Goal: Task Accomplishment & Management: Manage account settings

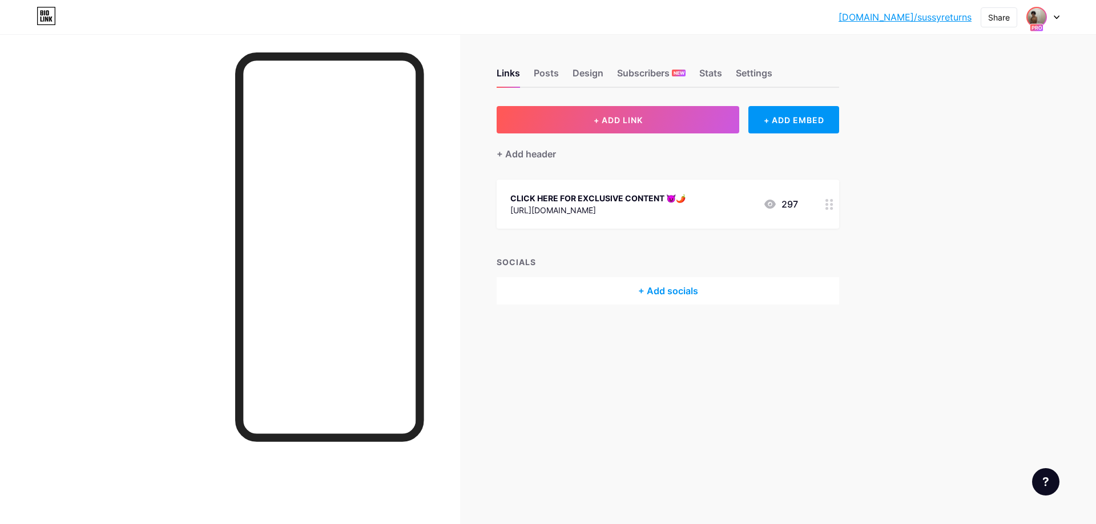
click at [1029, 15] on img at bounding box center [1036, 17] width 18 height 18
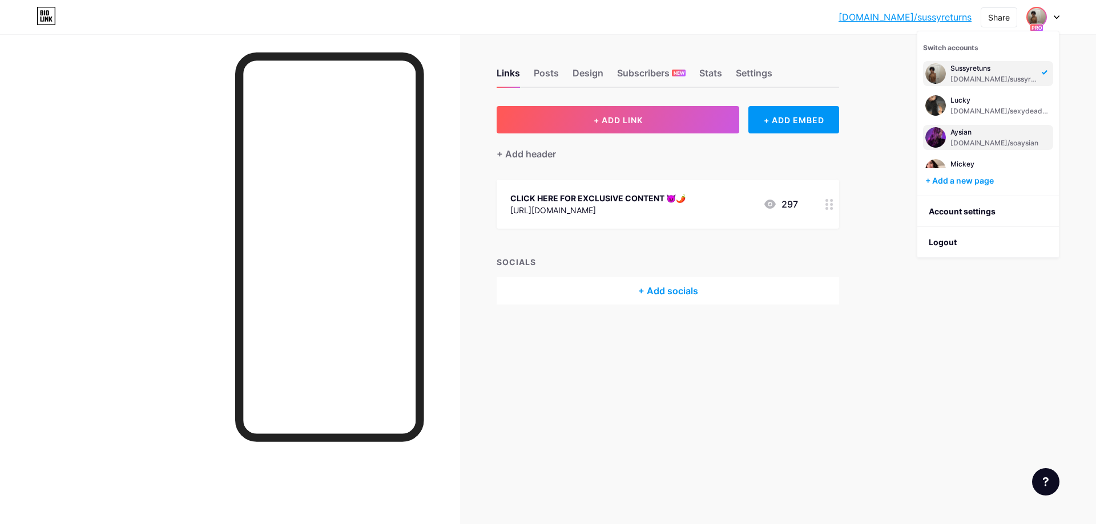
scroll to position [14, 0]
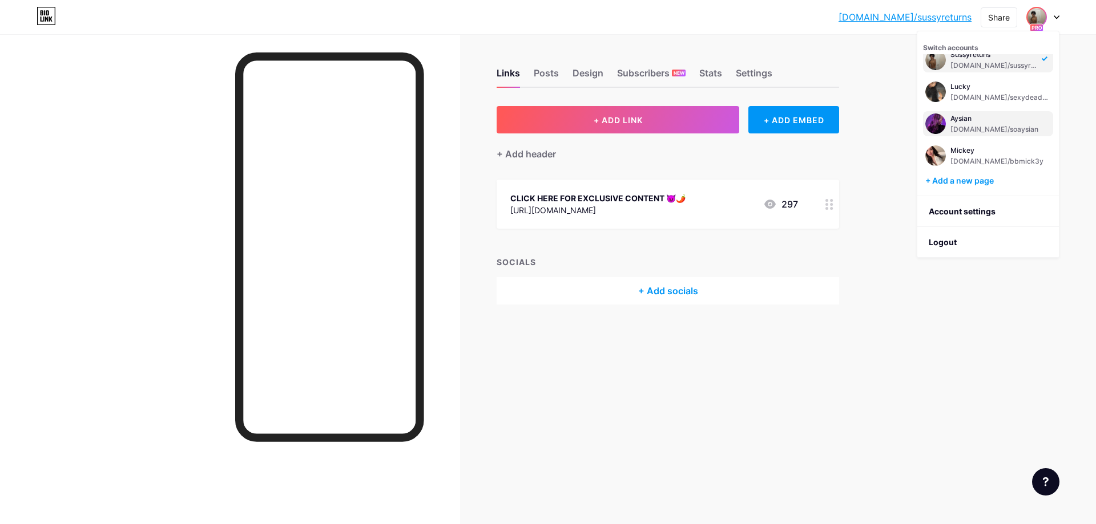
click at [1000, 118] on div "Aysian" at bounding box center [994, 118] width 88 height 9
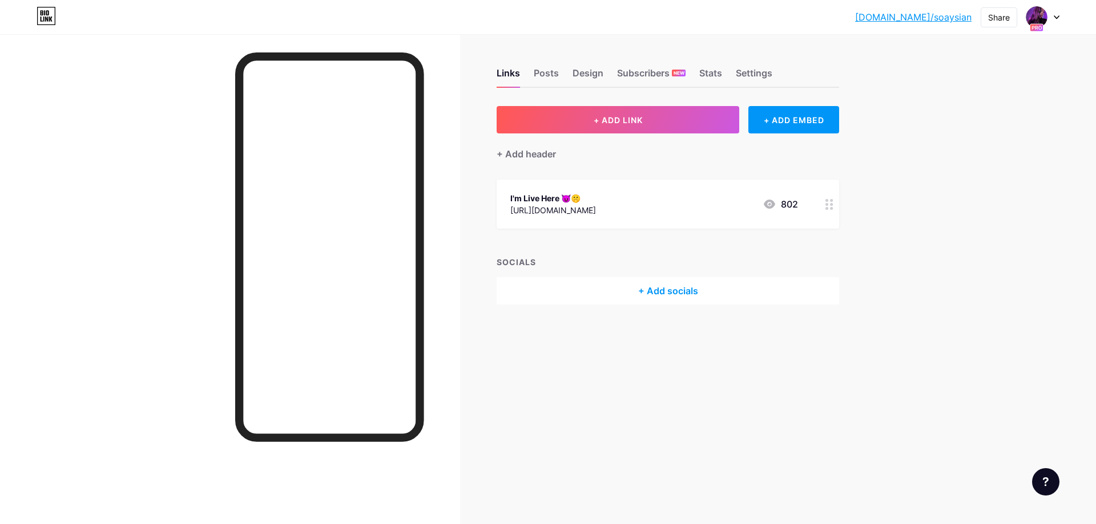
click at [638, 207] on div "I'm Live Here 😈🤫 [URL][DOMAIN_NAME] 802" at bounding box center [654, 204] width 288 height 26
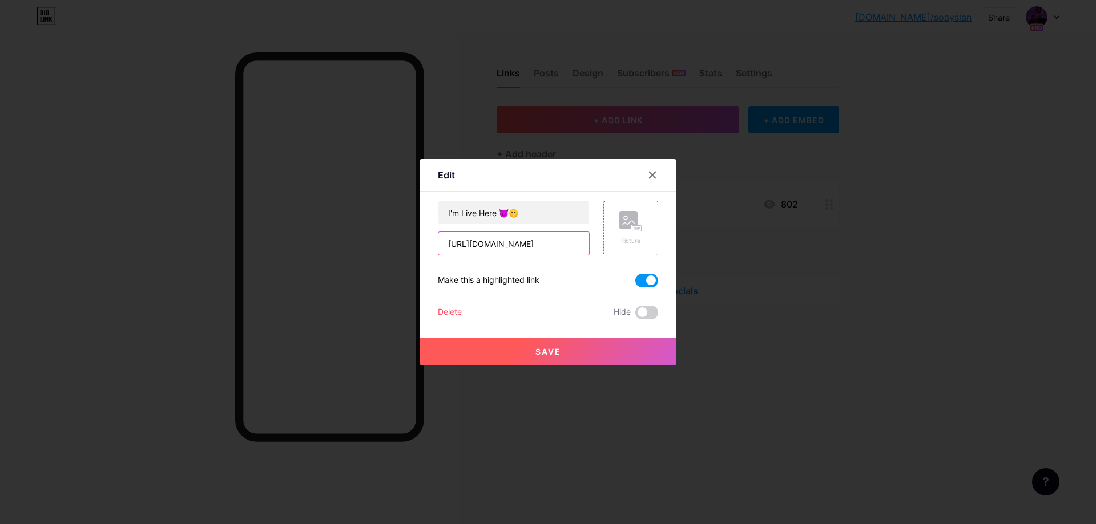
click at [517, 248] on input "https://onlyfans.com/soaysian/c3" at bounding box center [513, 243] width 151 height 23
click at [522, 244] on input "https://onlyfans.com/soaysian/c3" at bounding box center [513, 243] width 151 height 23
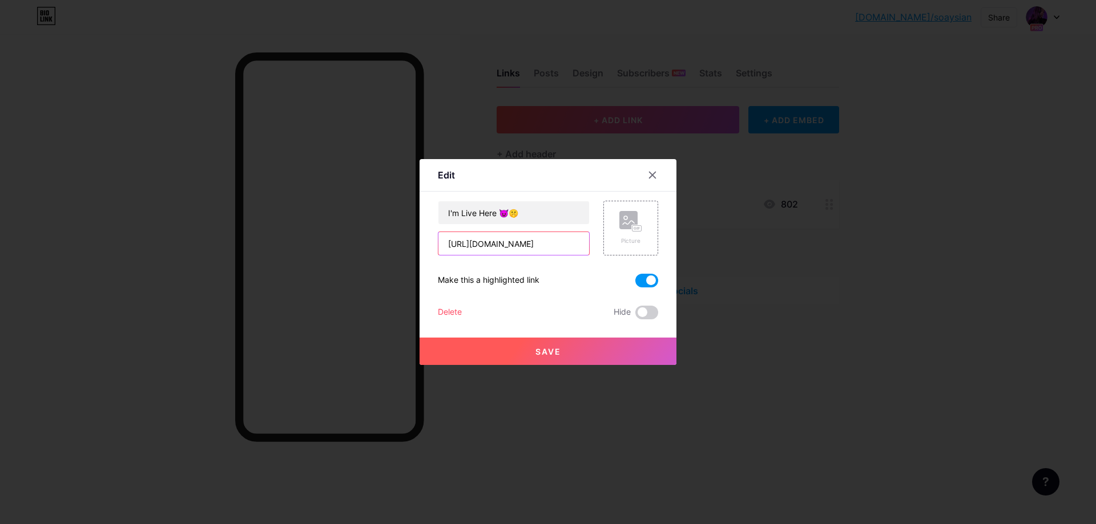
click at [522, 244] on input "https://onlyfans.com/soaysian/c3" at bounding box center [513, 243] width 151 height 23
paste input "missexsymbol/c8"
type input "[URL][DOMAIN_NAME]"
click at [551, 359] on button "Save" at bounding box center [547, 351] width 257 height 27
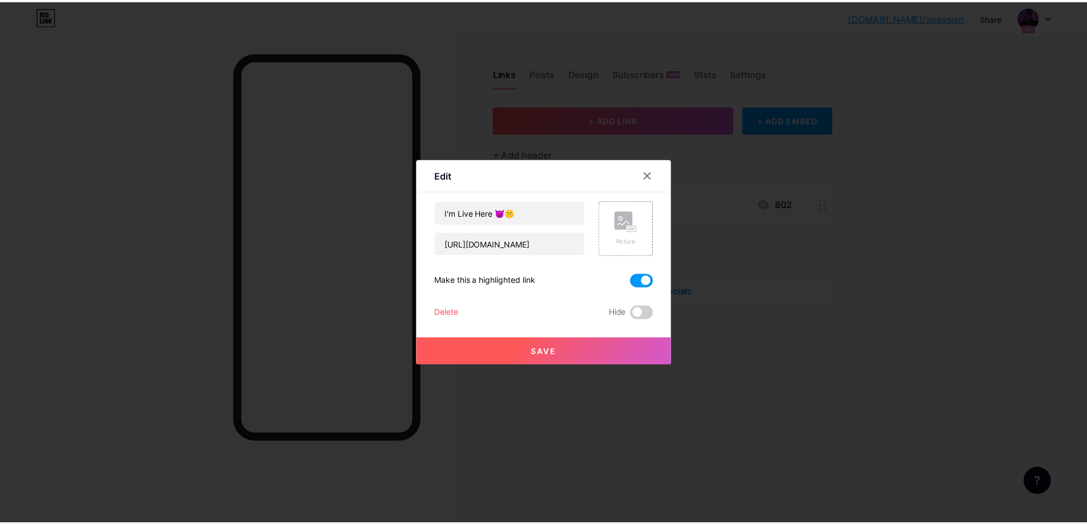
scroll to position [0, 0]
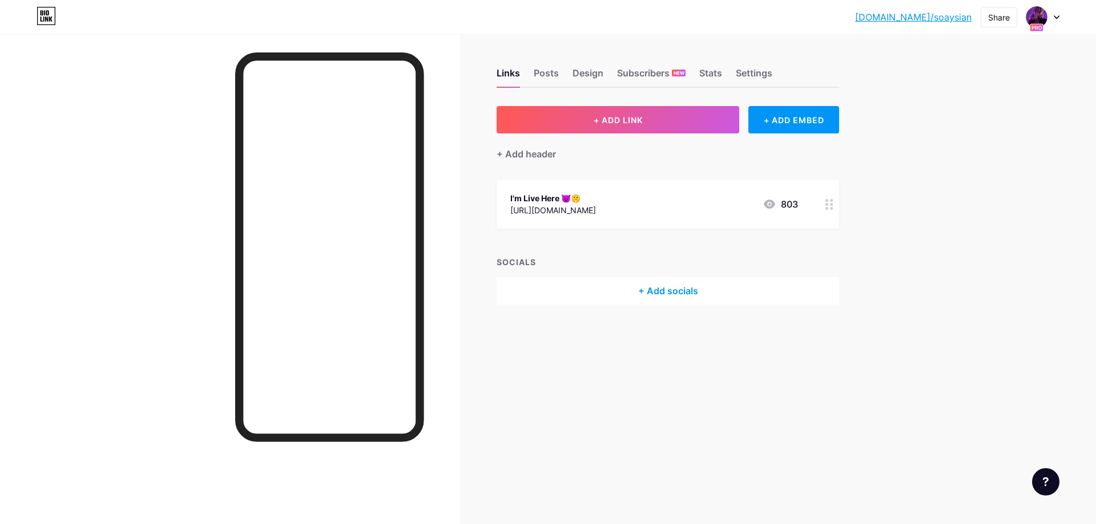
click at [680, 210] on div "I'm Live Here 😈🤫 https://onlyfans.com/missexsymbol/c8 803" at bounding box center [654, 204] width 288 height 26
click at [769, 314] on div at bounding box center [548, 262] width 1096 height 524
click at [1038, 21] on img at bounding box center [1036, 17] width 18 height 18
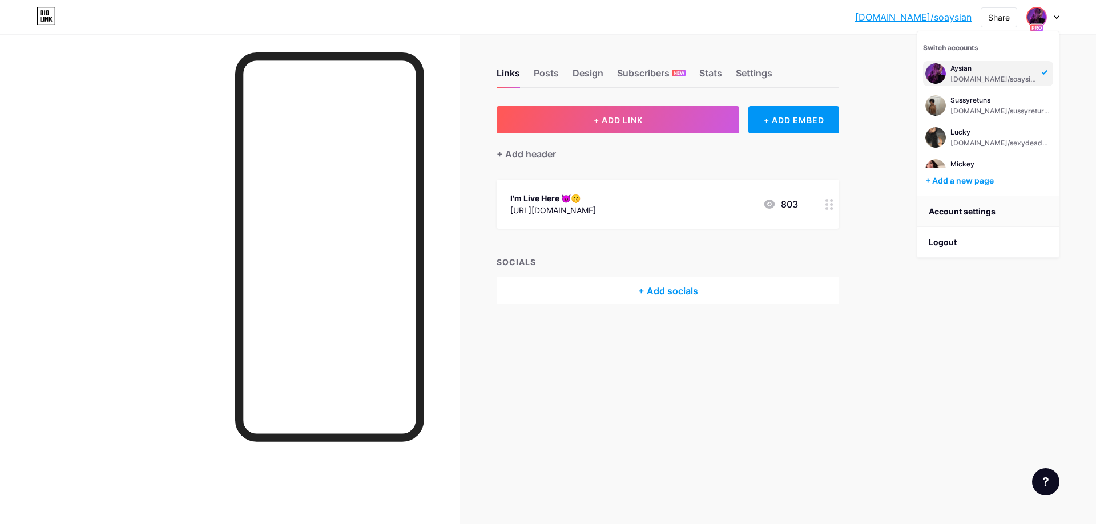
click at [952, 215] on link "Account settings" at bounding box center [988, 211] width 142 height 31
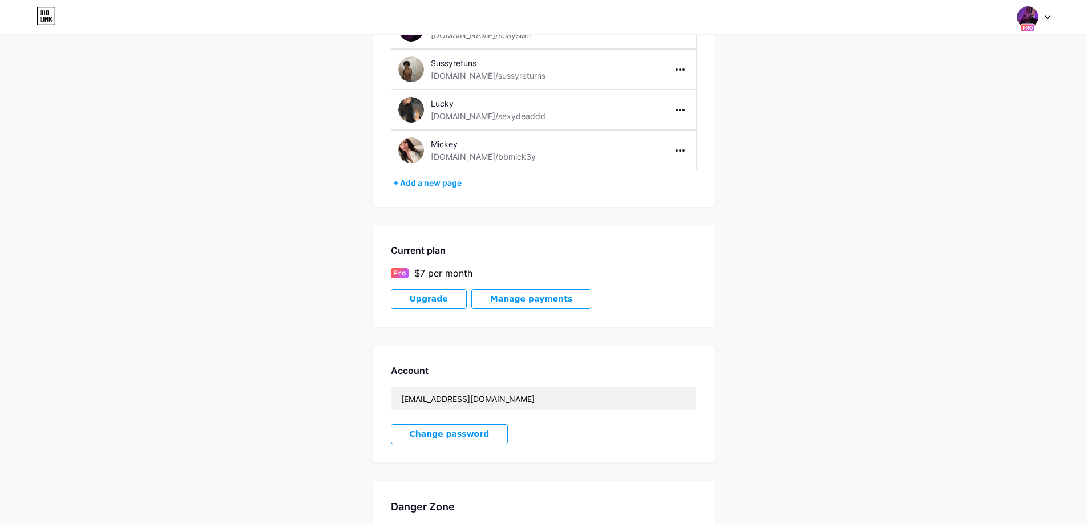
scroll to position [5, 0]
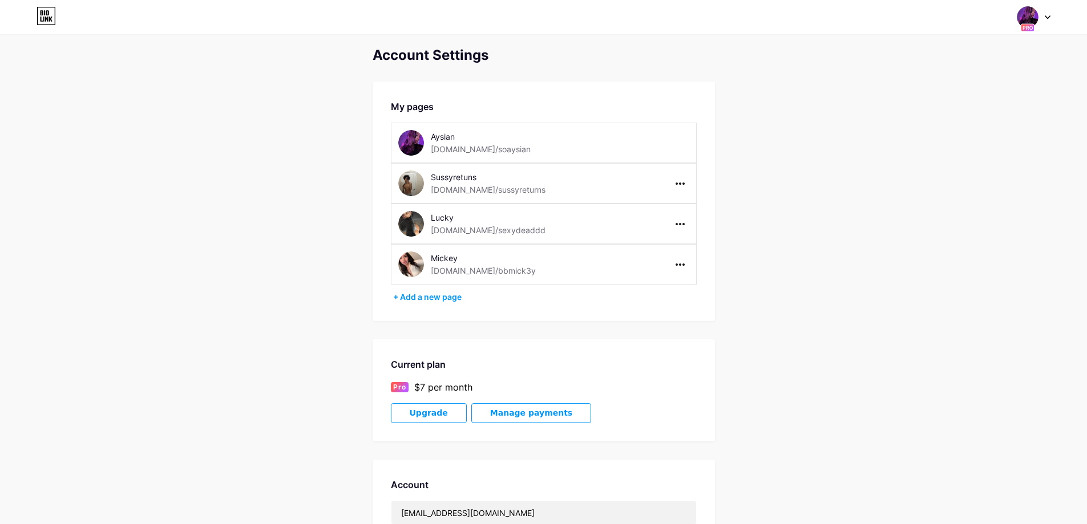
click at [1028, 15] on img at bounding box center [1028, 17] width 22 height 22
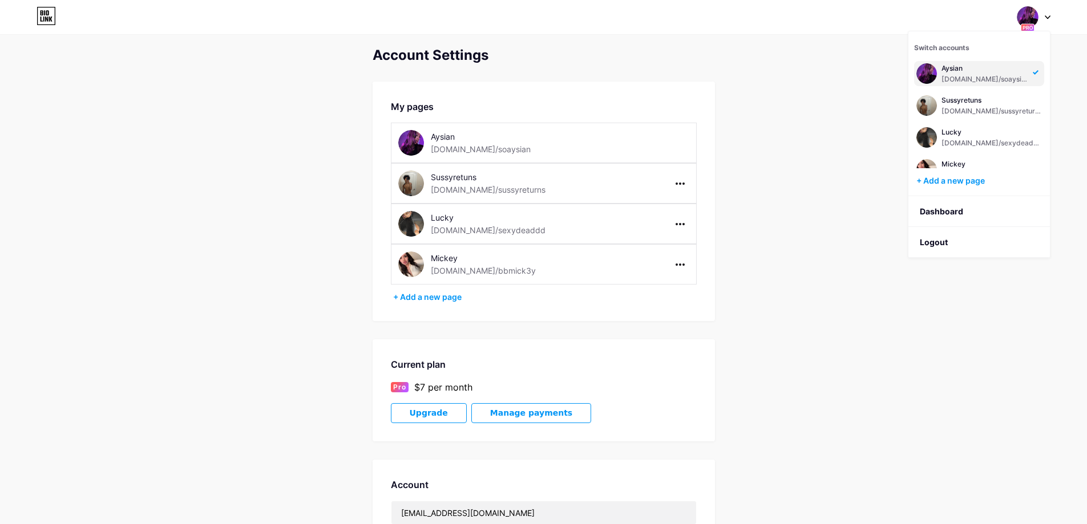
click at [967, 64] on div "Aysian" at bounding box center [985, 68] width 88 height 9
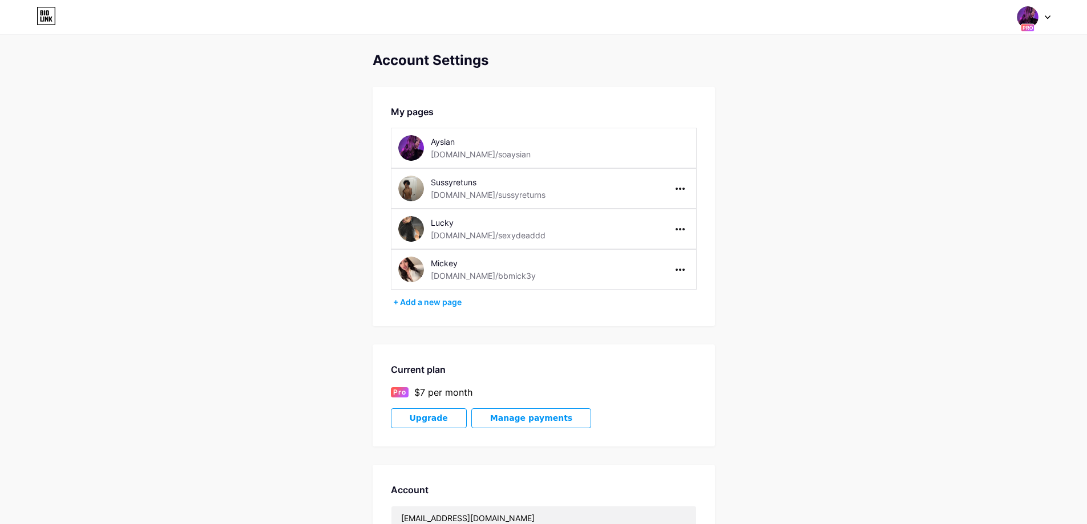
click at [1018, 21] on img at bounding box center [1028, 17] width 22 height 22
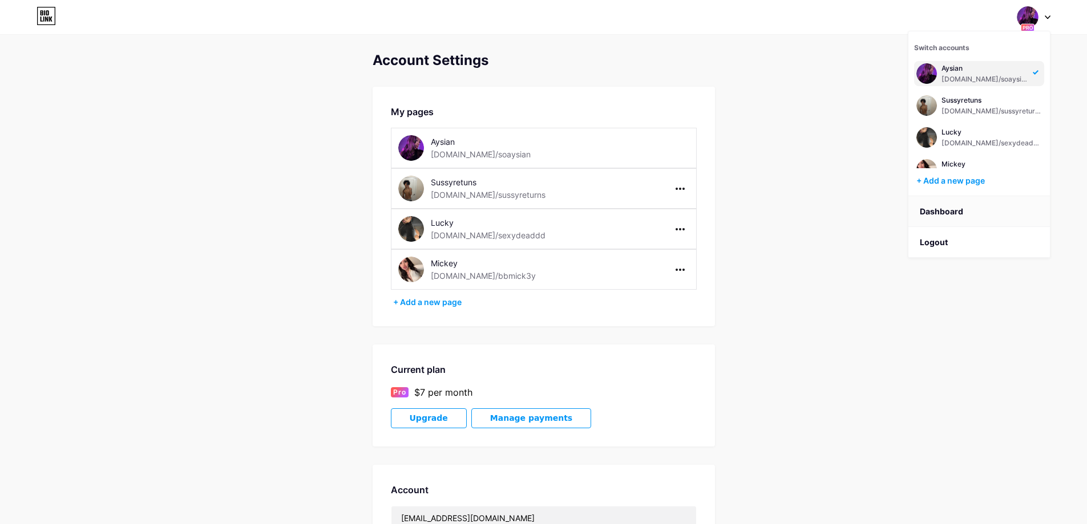
click at [941, 208] on link "Dashboard" at bounding box center [979, 211] width 142 height 31
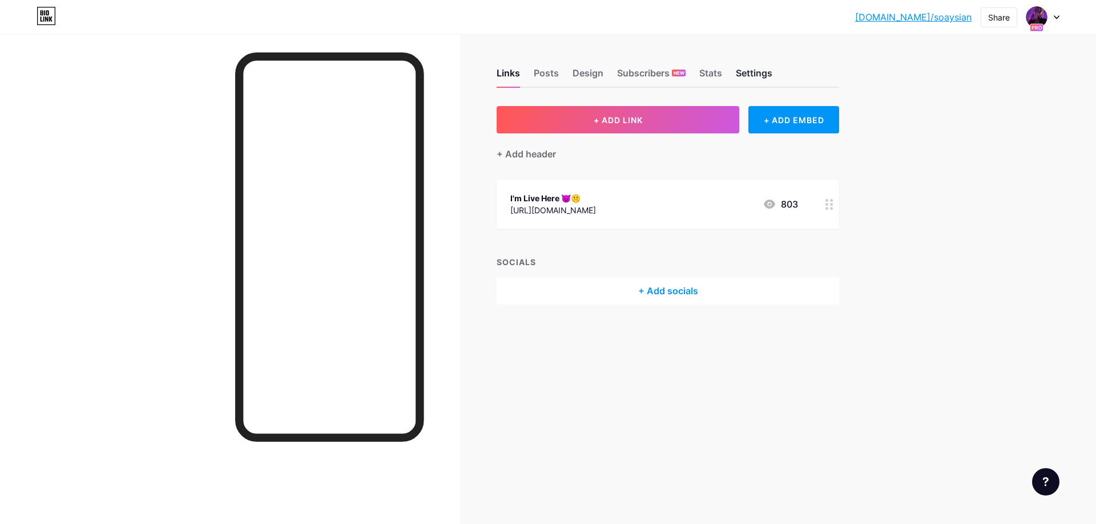
click at [761, 78] on div "Settings" at bounding box center [753, 76] width 37 height 21
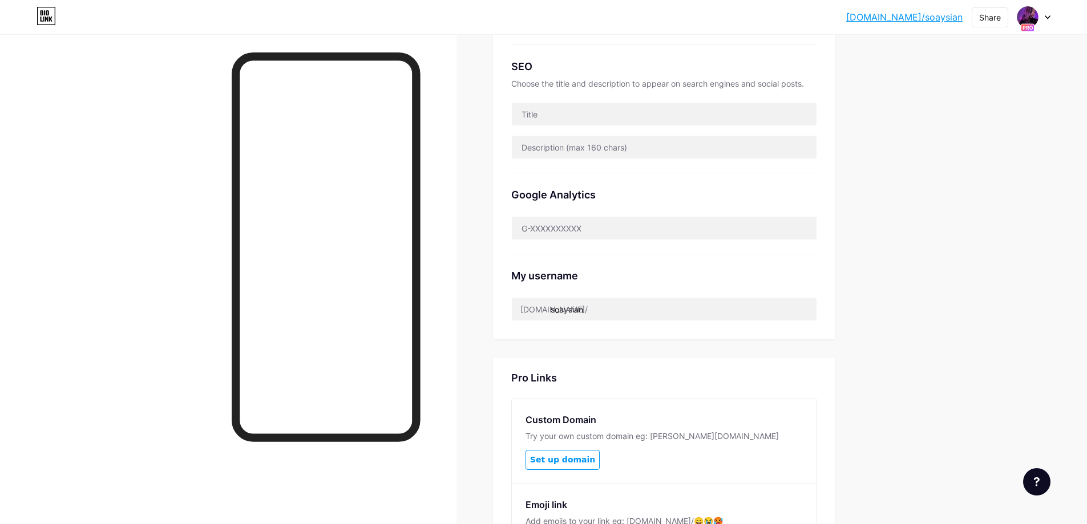
scroll to position [342, 0]
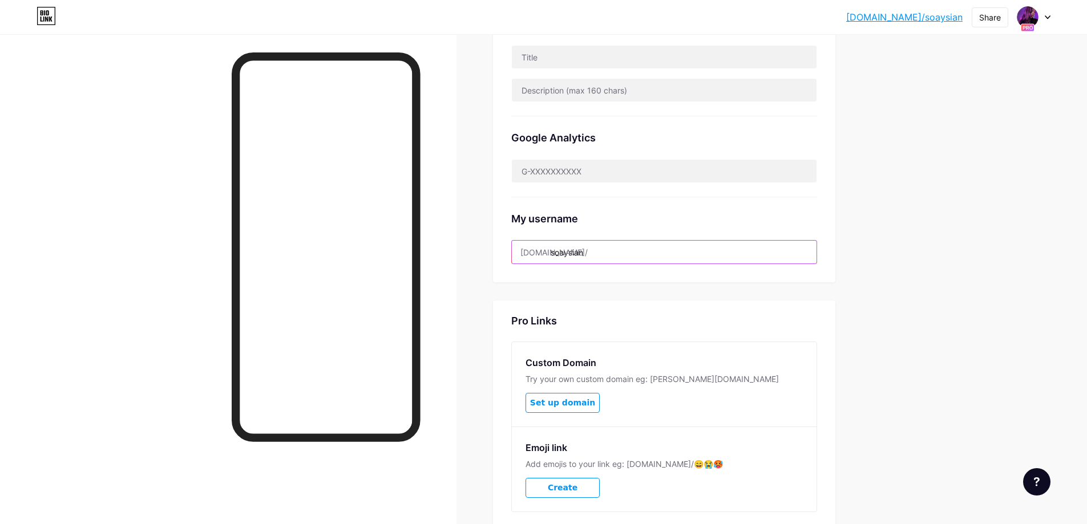
click at [619, 252] on input "soaysian" at bounding box center [664, 252] width 305 height 23
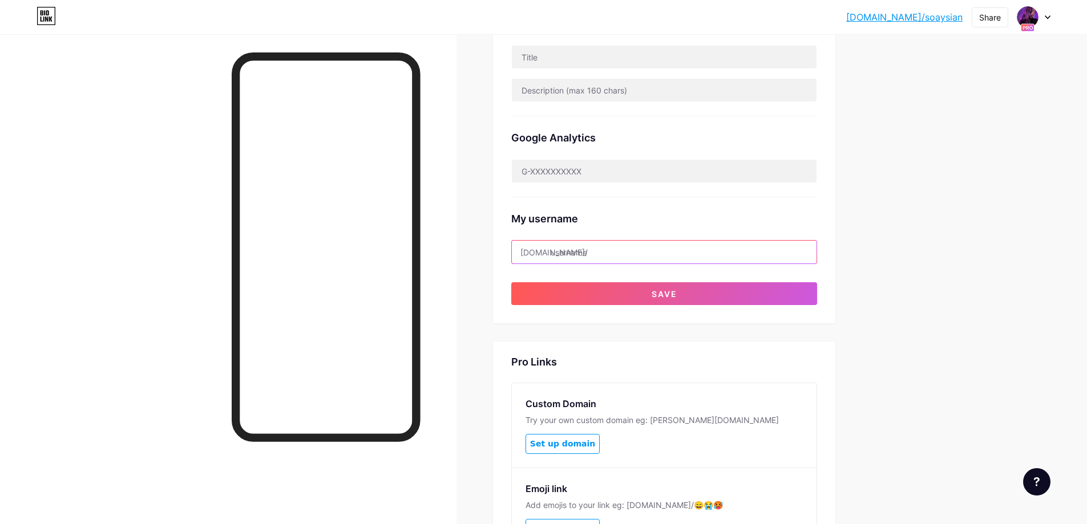
click at [587, 251] on input "text" at bounding box center [664, 252] width 305 height 23
click at [599, 250] on input "text" at bounding box center [664, 252] width 305 height 23
paste input "https//[DOMAIN_NAME][URL]"
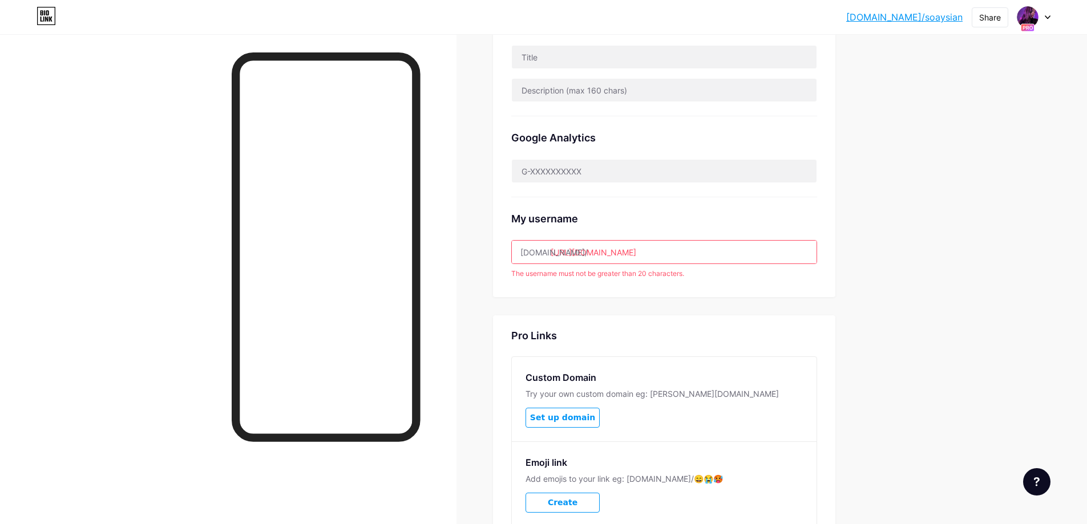
drag, startPoint x: 713, startPoint y: 253, endPoint x: 688, endPoint y: 252, distance: 24.6
click at [688, 252] on input "[URL][DOMAIN_NAME]" at bounding box center [664, 252] width 305 height 23
drag, startPoint x: 629, startPoint y: 250, endPoint x: 548, endPoint y: 253, distance: 81.1
click at [548, 264] on div "My username [DOMAIN_NAME]/ [DOMAIN_NAME][URL] The username must not be greater …" at bounding box center [664, 238] width 306 height 82
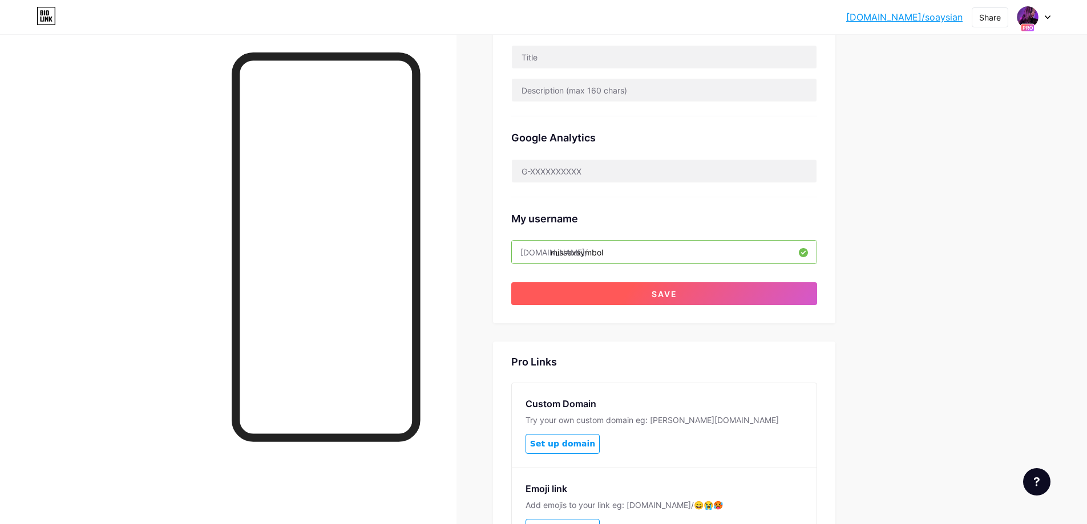
type input "missexsymbol"
click at [657, 294] on span "Save" at bounding box center [665, 294] width 26 height 10
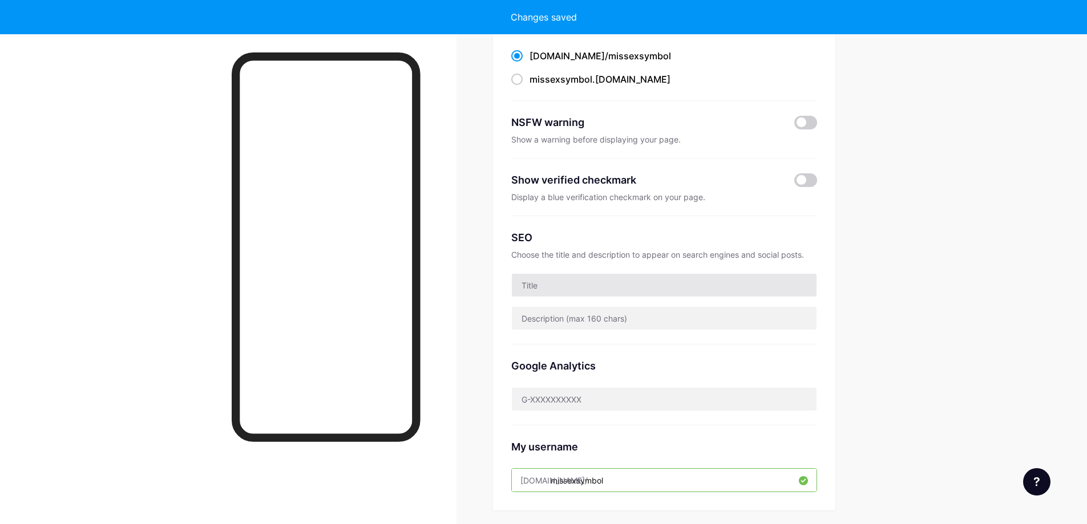
scroll to position [0, 0]
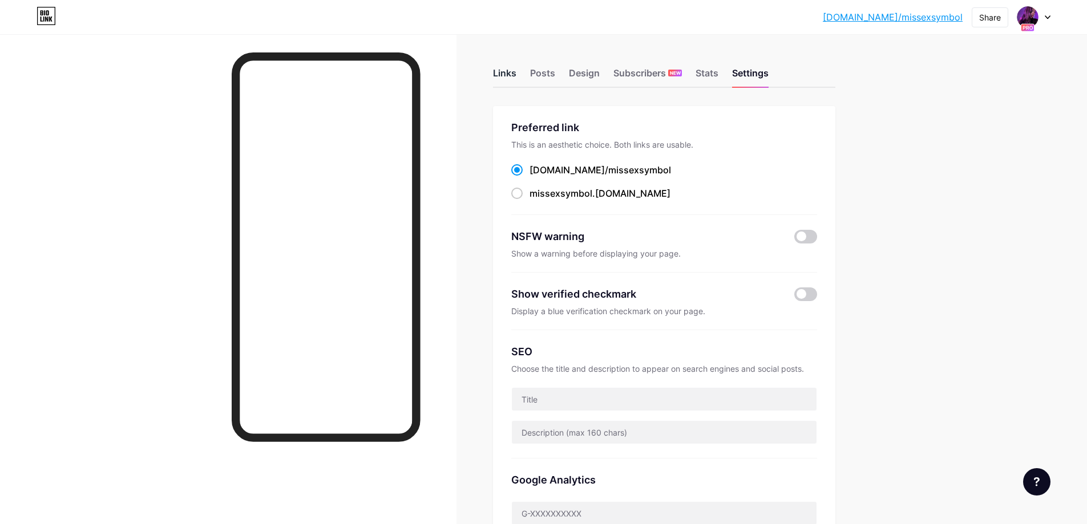
click at [510, 77] on div "Links" at bounding box center [504, 76] width 23 height 21
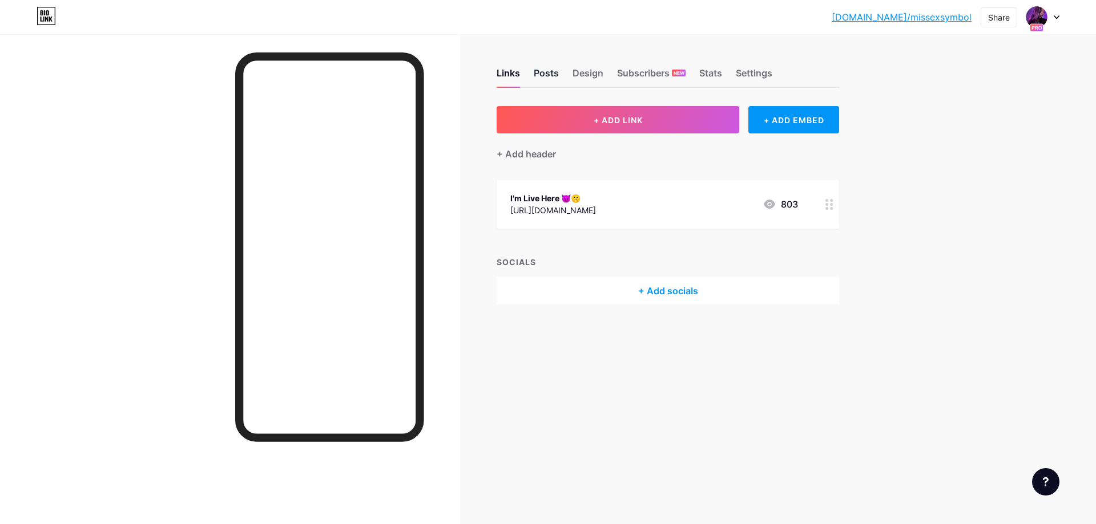
click at [549, 74] on div "Posts" at bounding box center [545, 76] width 25 height 21
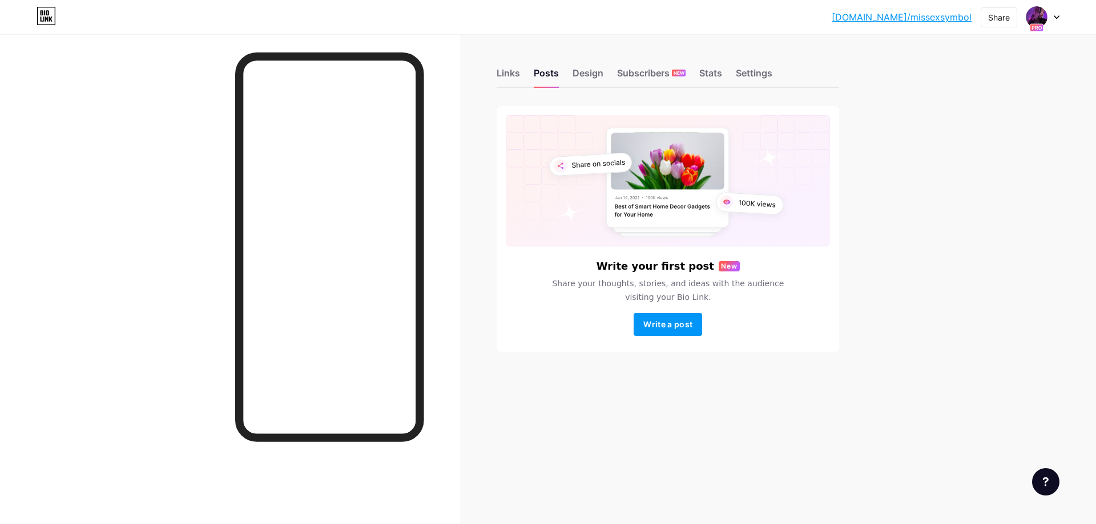
click at [604, 82] on div "Links Posts Design Subscribers NEW Stats Settings" at bounding box center [667, 68] width 342 height 40
click at [595, 79] on div "Design" at bounding box center [587, 76] width 31 height 21
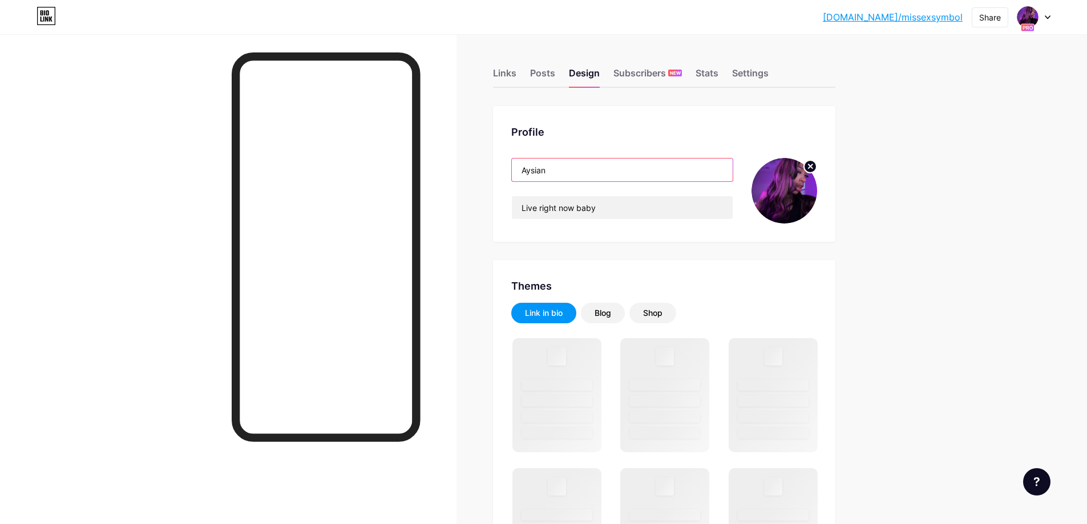
click at [584, 171] on input "Aysian" at bounding box center [622, 170] width 221 height 23
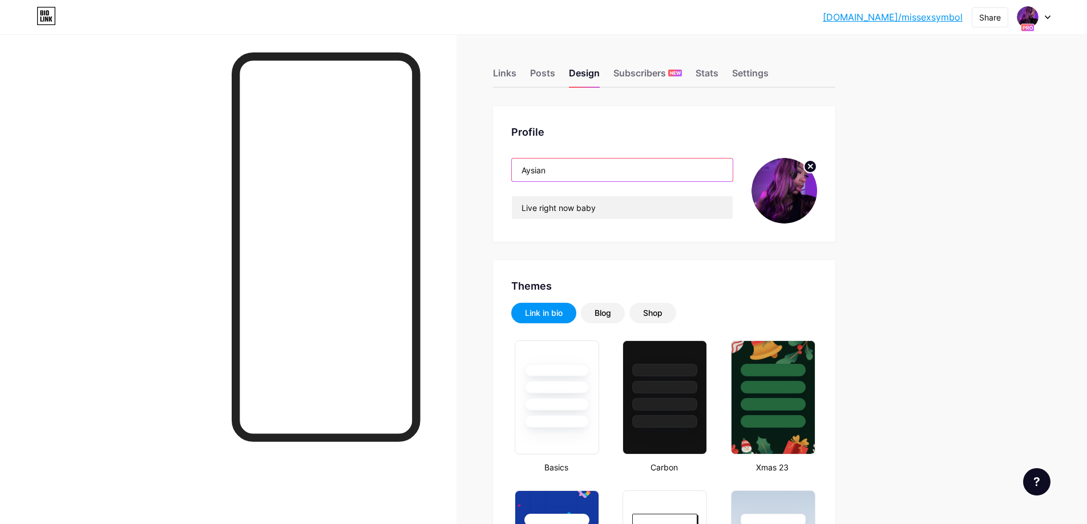
click at [584, 171] on input "Aysian" at bounding box center [622, 170] width 221 height 23
type input "#fb6feb"
type input "#ffffff"
click at [584, 171] on input "Aysian" at bounding box center [622, 170] width 221 height 23
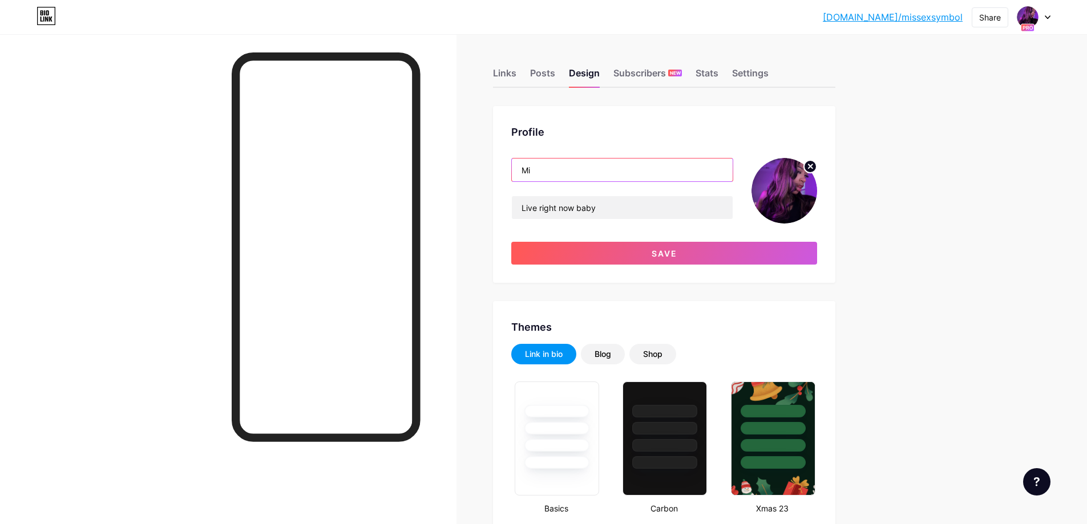
type input "M"
paste input "[URL][DOMAIN_NAME]"
drag, startPoint x: 603, startPoint y: 167, endPoint x: 421, endPoint y: 168, distance: 182.0
click at [527, 177] on input "/missexsymbol" at bounding box center [622, 170] width 221 height 23
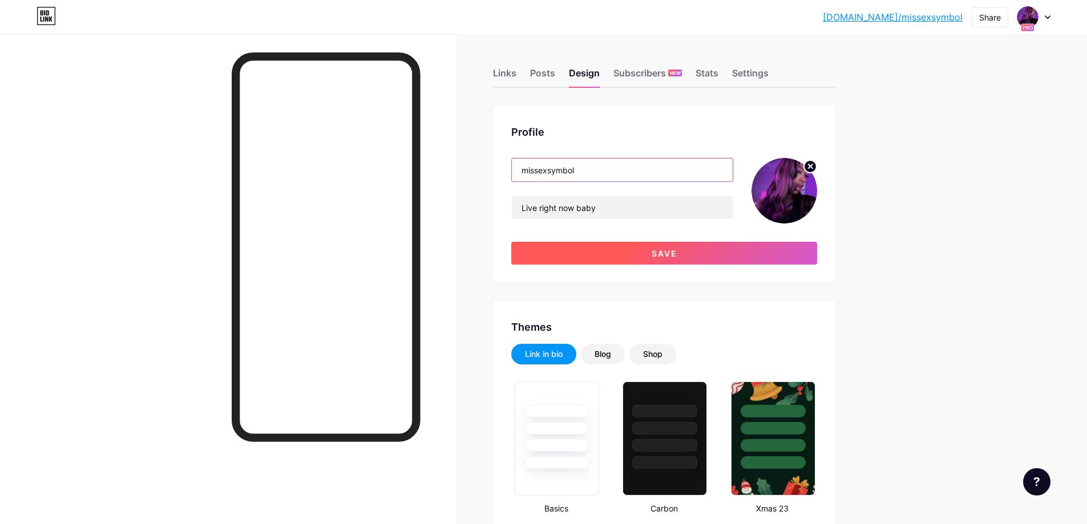
type input "missexsymbol"
click at [618, 261] on button "Save" at bounding box center [664, 253] width 306 height 23
type input "#ffffff"
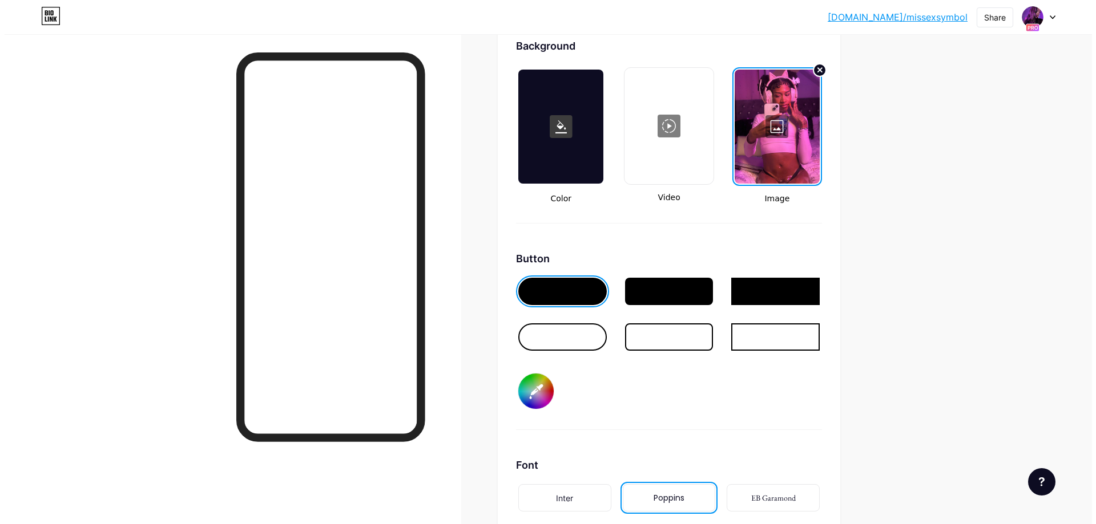
scroll to position [1483, 0]
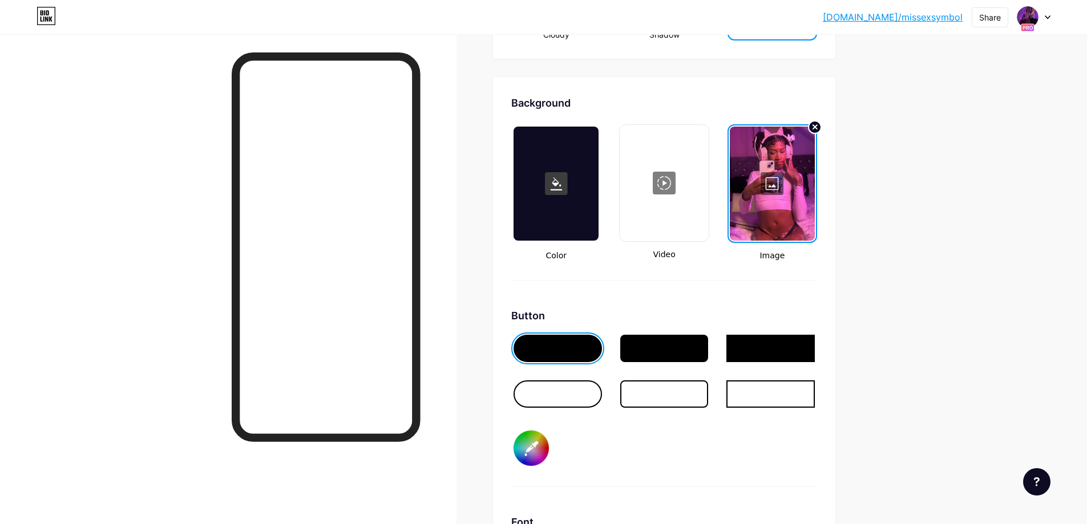
click at [769, 182] on div at bounding box center [772, 184] width 85 height 114
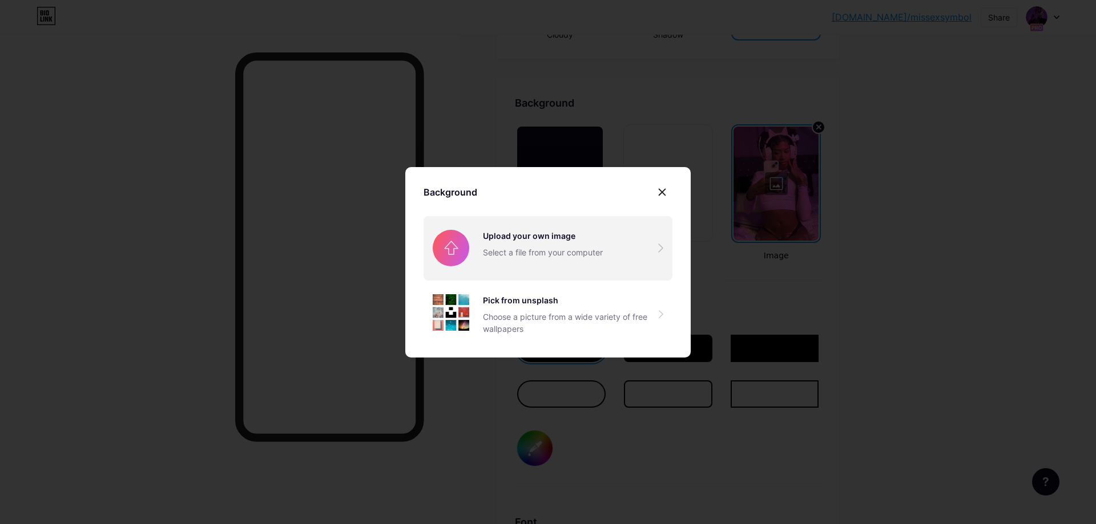
click at [544, 236] on input "file" at bounding box center [547, 248] width 249 height 64
